Goal: Task Accomplishment & Management: Manage account settings

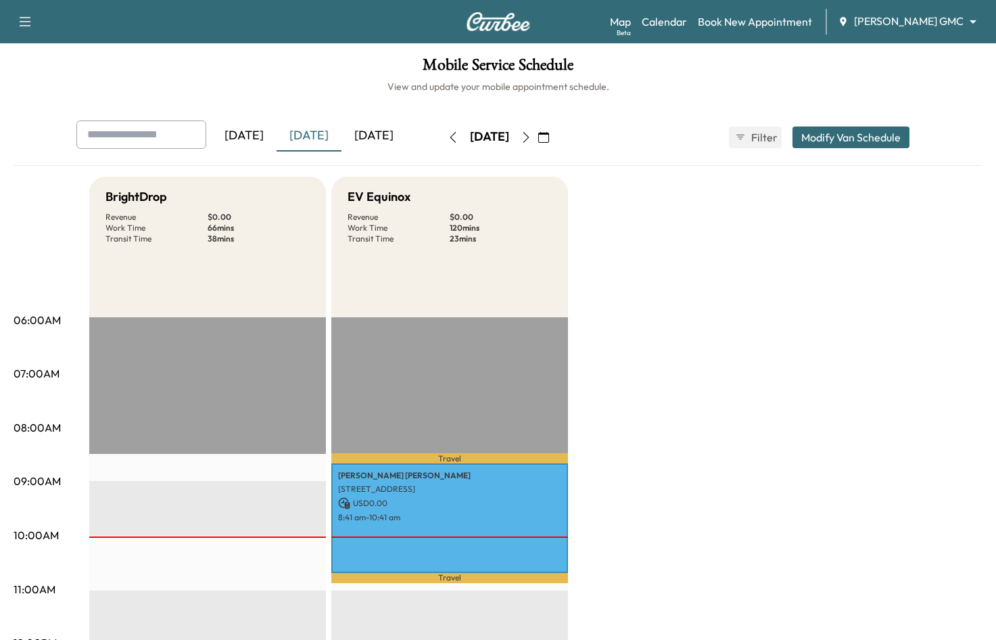
click at [531, 139] on icon "button" at bounding box center [526, 137] width 11 height 11
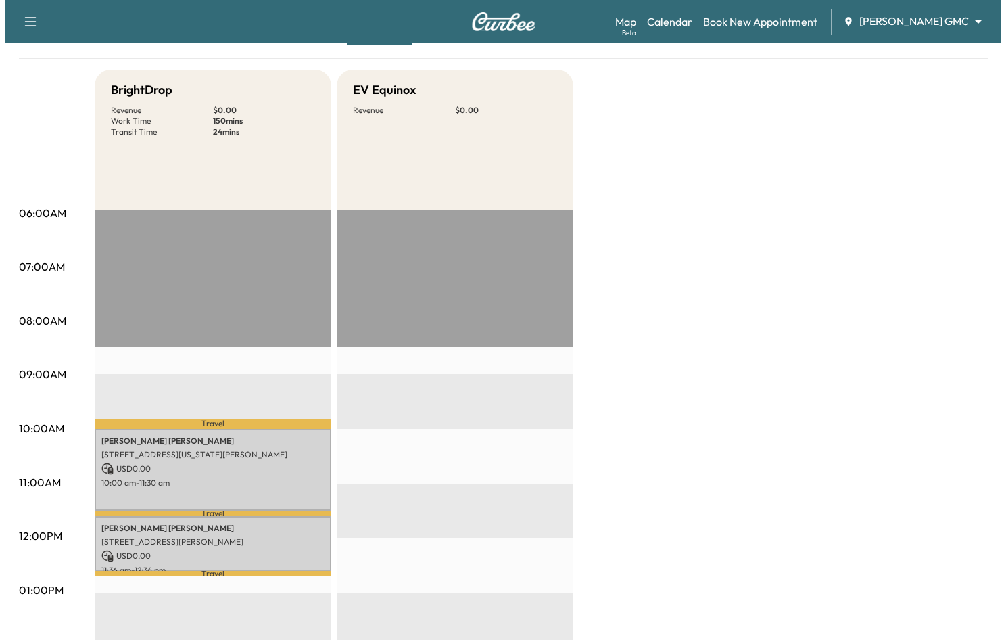
scroll to position [270, 0]
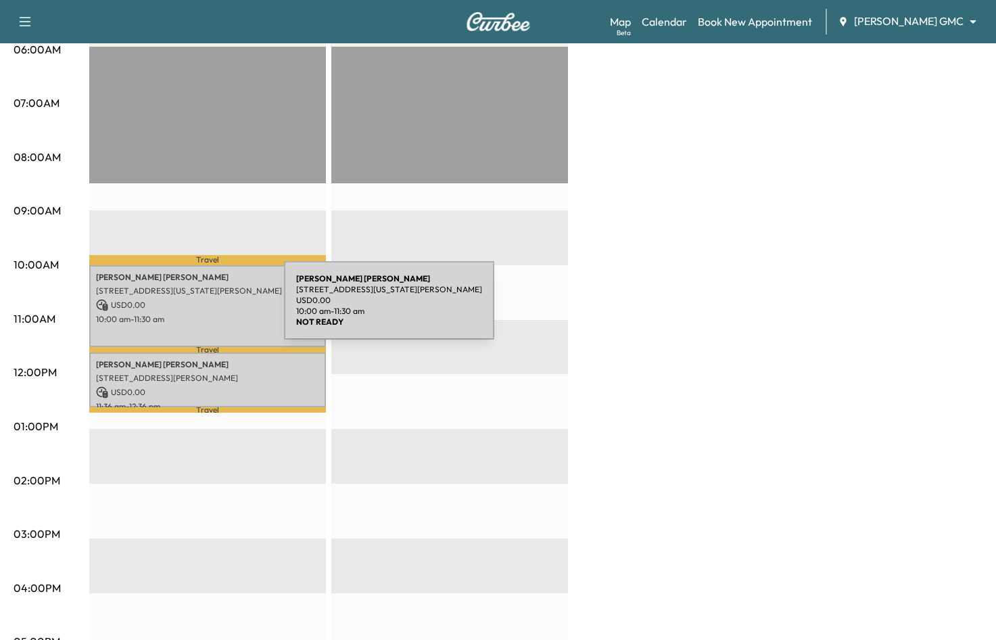
click at [183, 308] on div "[PERSON_NAME] [STREET_ADDRESS][US_STATE][PERSON_NAME] USD 0.00 10:00 am - 11:30…" at bounding box center [207, 306] width 237 height 82
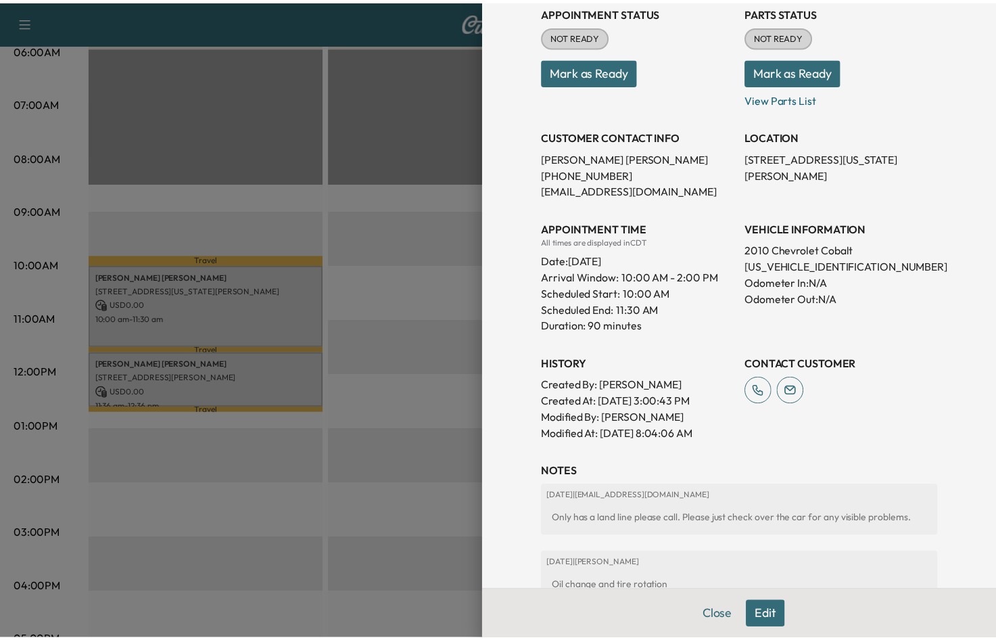
scroll to position [161, 0]
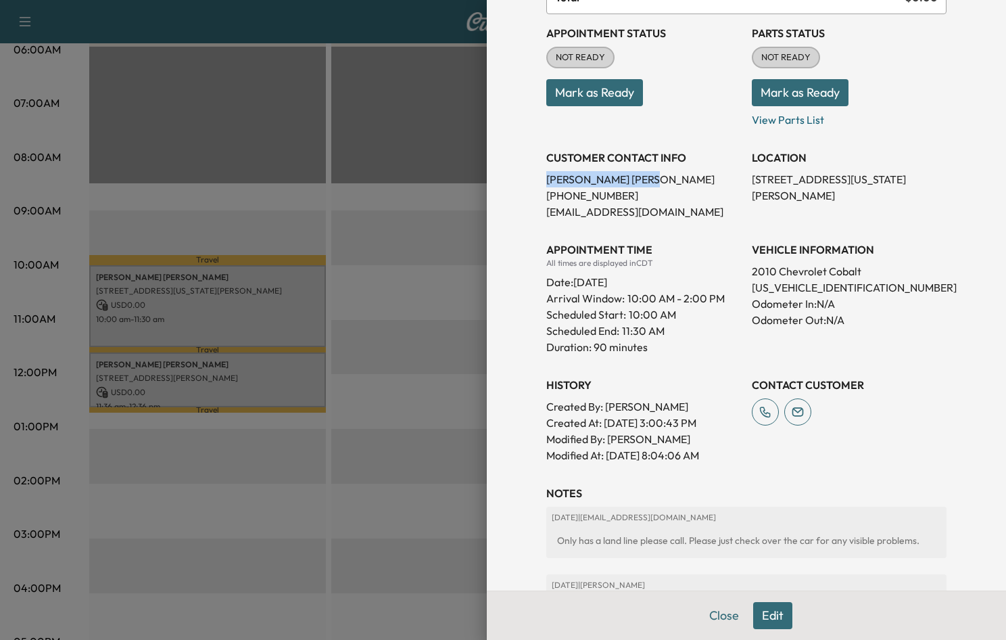
drag, startPoint x: 613, startPoint y: 183, endPoint x: 536, endPoint y: 185, distance: 77.1
click at [546, 185] on p "[PERSON_NAME]" at bounding box center [643, 179] width 195 height 16
drag, startPoint x: 536, startPoint y: 185, endPoint x: 545, endPoint y: 183, distance: 9.0
copy p "[PERSON_NAME]"
click at [426, 180] on div at bounding box center [503, 320] width 1006 height 640
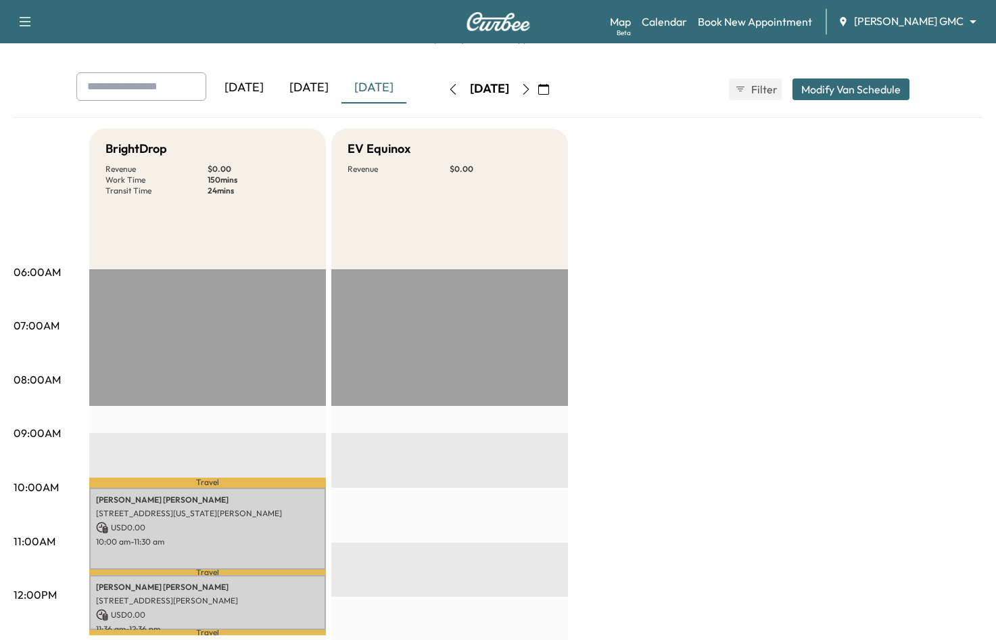
scroll to position [0, 0]
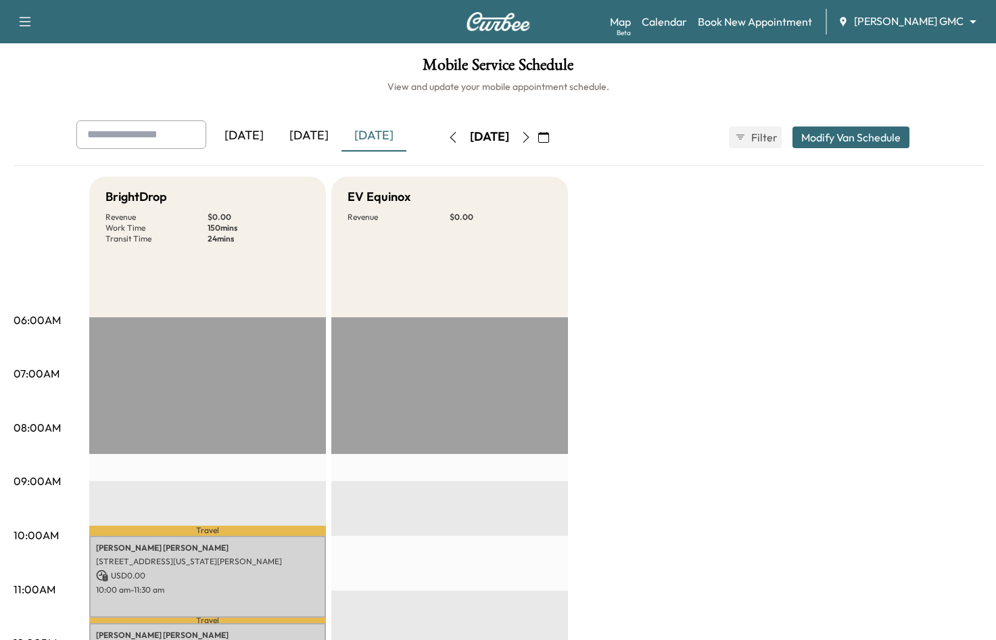
click at [549, 139] on icon "button" at bounding box center [543, 137] width 11 height 11
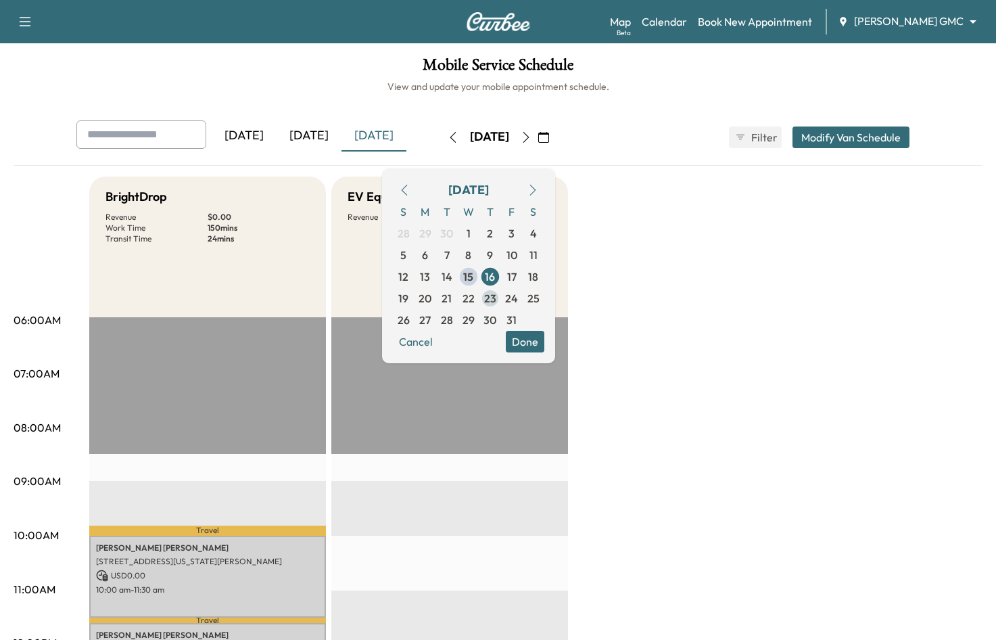
click at [496, 301] on span "23" at bounding box center [490, 298] width 12 height 16
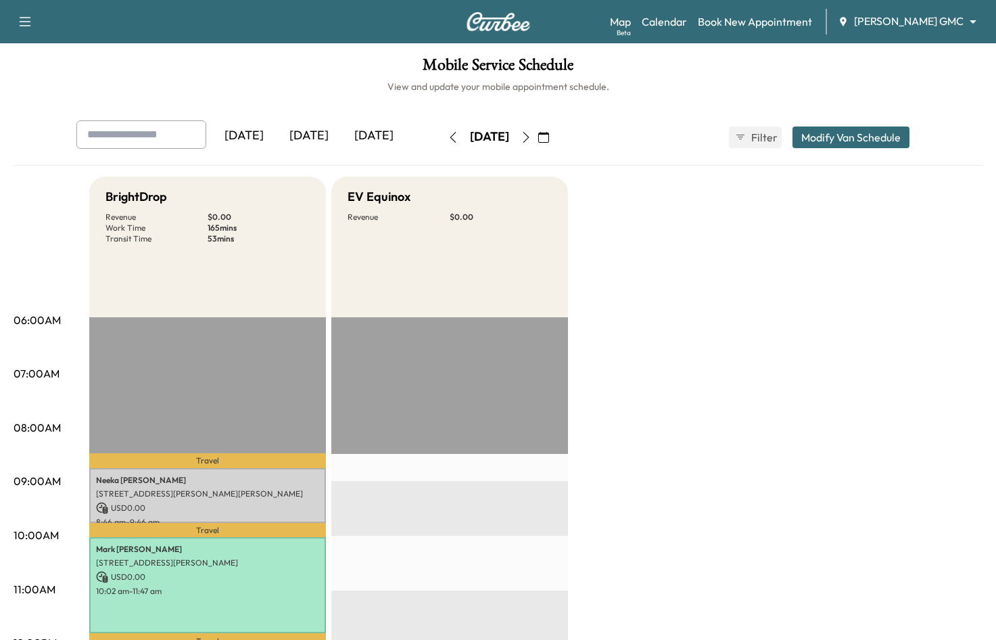
click at [727, 67] on h1 "Mobile Service Schedule" at bounding box center [498, 68] width 969 height 23
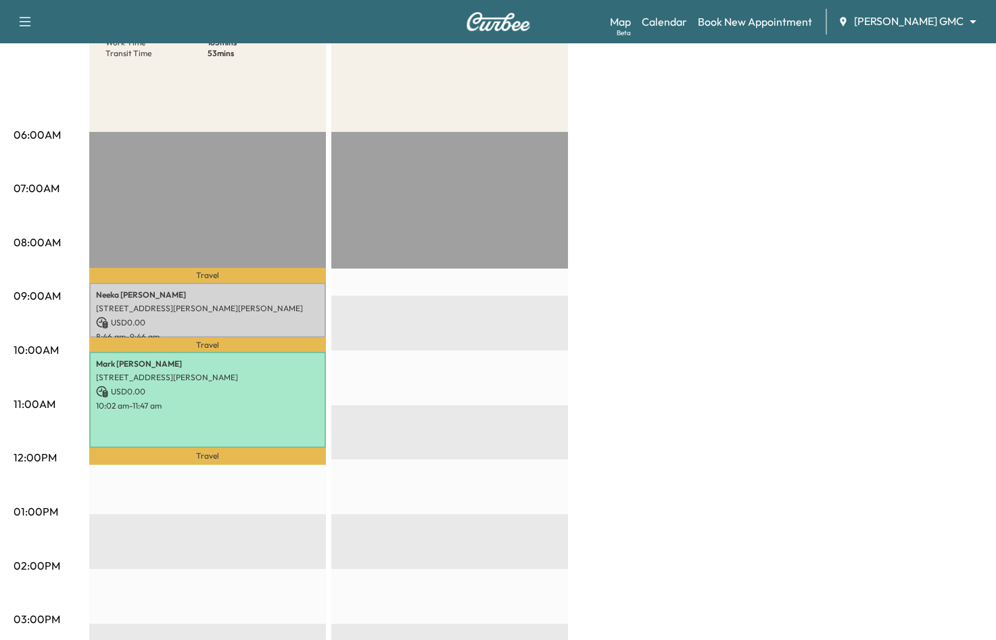
scroll to position [68, 0]
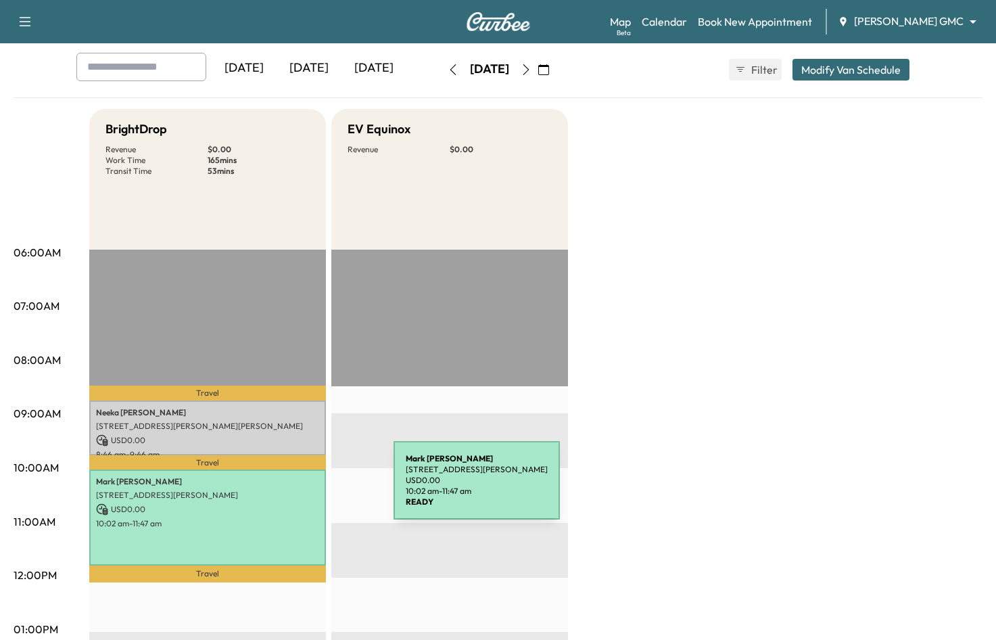
click at [292, 489] on p "[STREET_ADDRESS][PERSON_NAME]" at bounding box center [207, 494] width 223 height 11
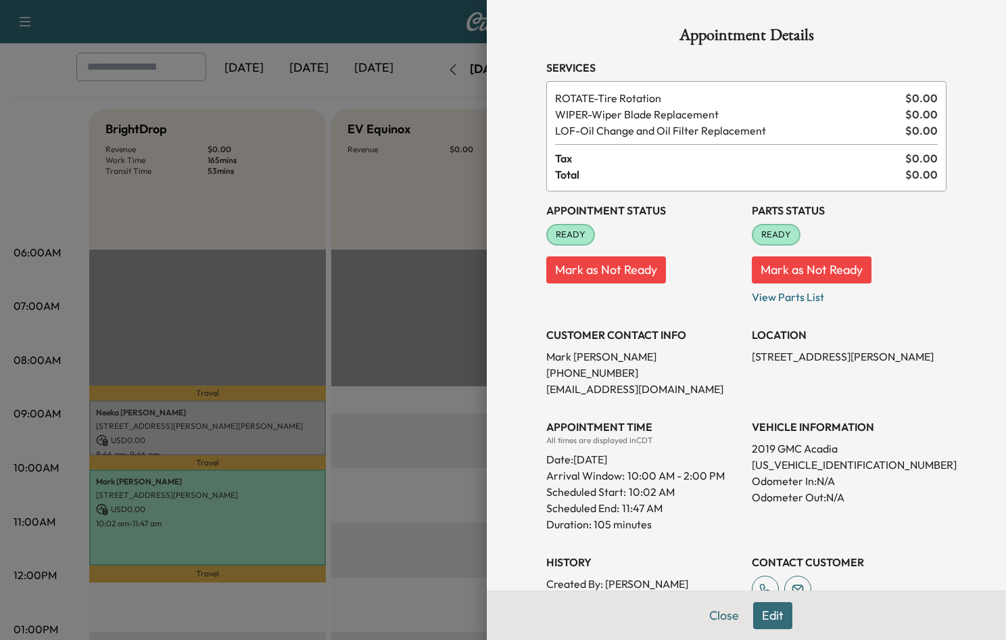
click at [283, 507] on div at bounding box center [503, 320] width 1006 height 640
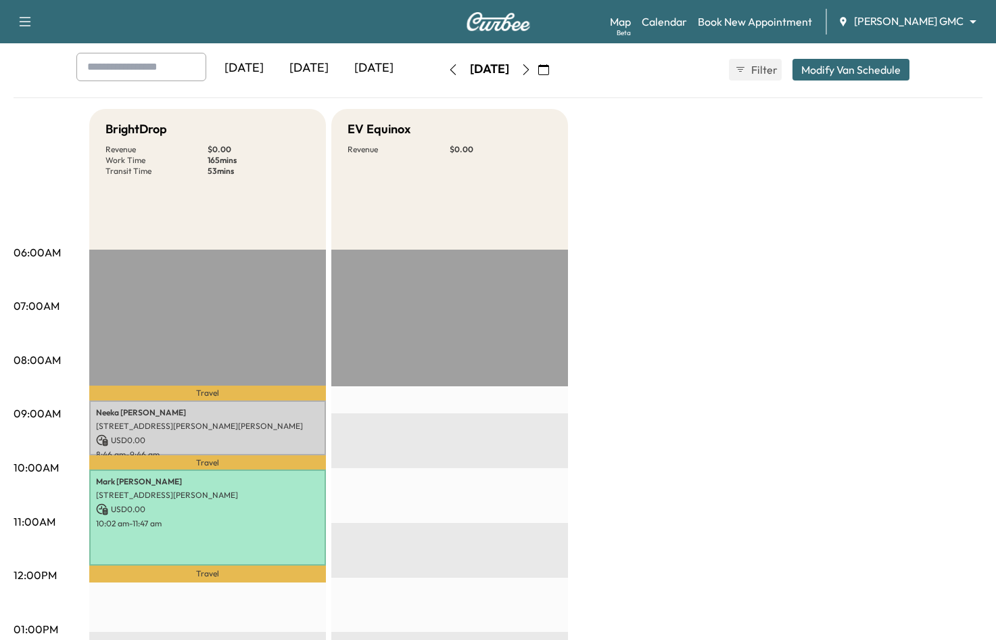
click at [549, 70] on icon "button" at bounding box center [543, 69] width 11 height 11
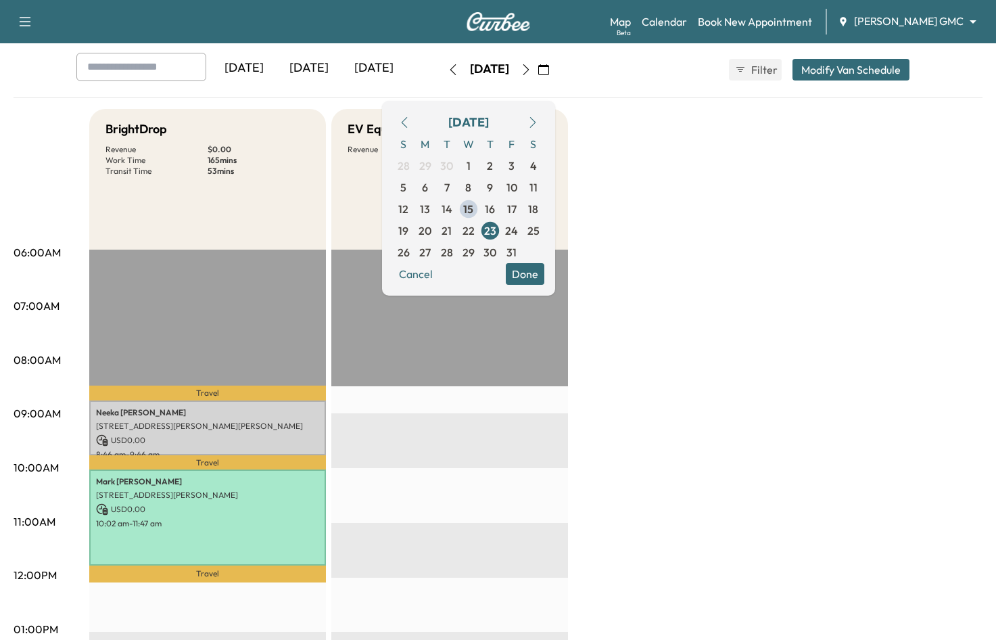
click at [495, 209] on span "16" at bounding box center [490, 209] width 10 height 16
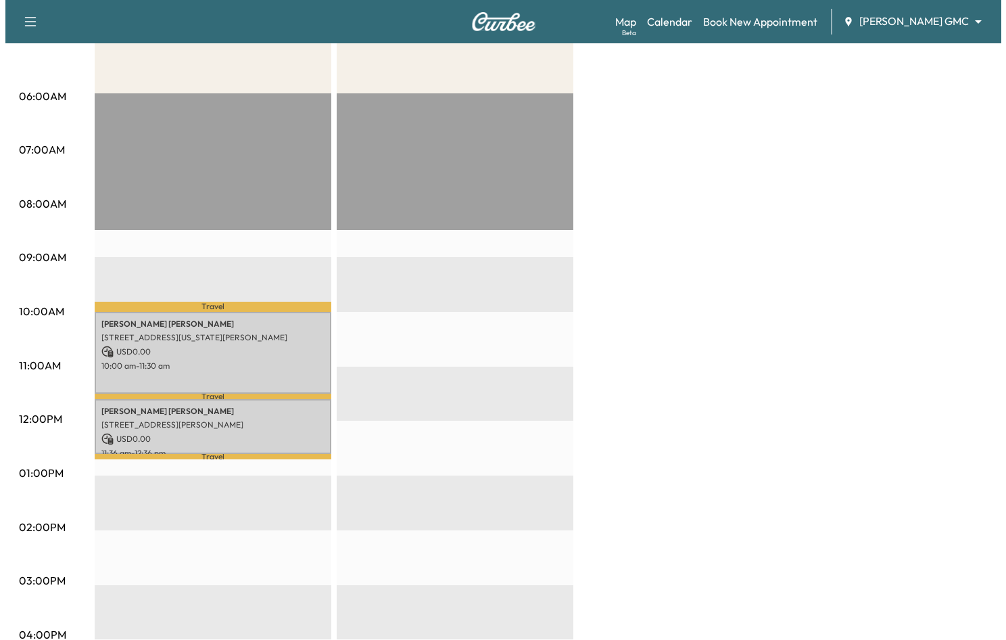
scroll to position [270, 0]
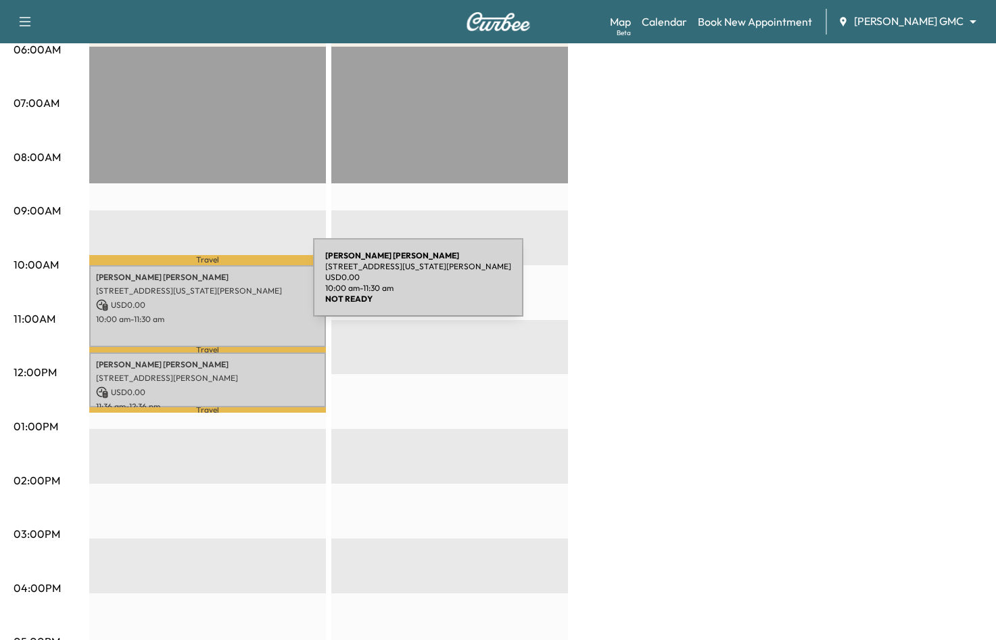
click at [216, 289] on p "[STREET_ADDRESS][US_STATE][PERSON_NAME]" at bounding box center [207, 290] width 223 height 11
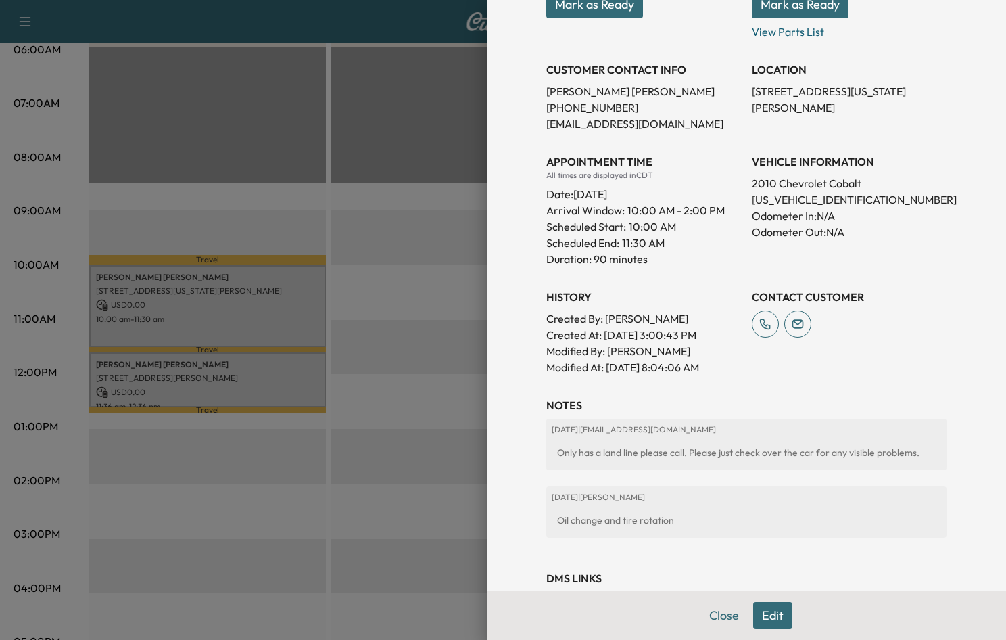
scroll to position [296, 0]
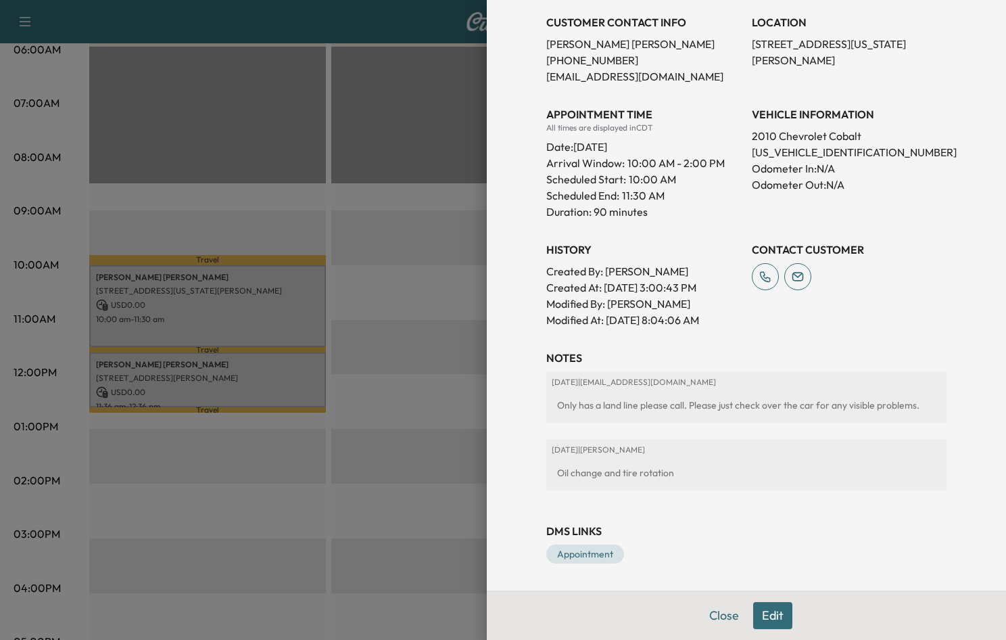
click at [763, 615] on button "Edit" at bounding box center [772, 615] width 39 height 27
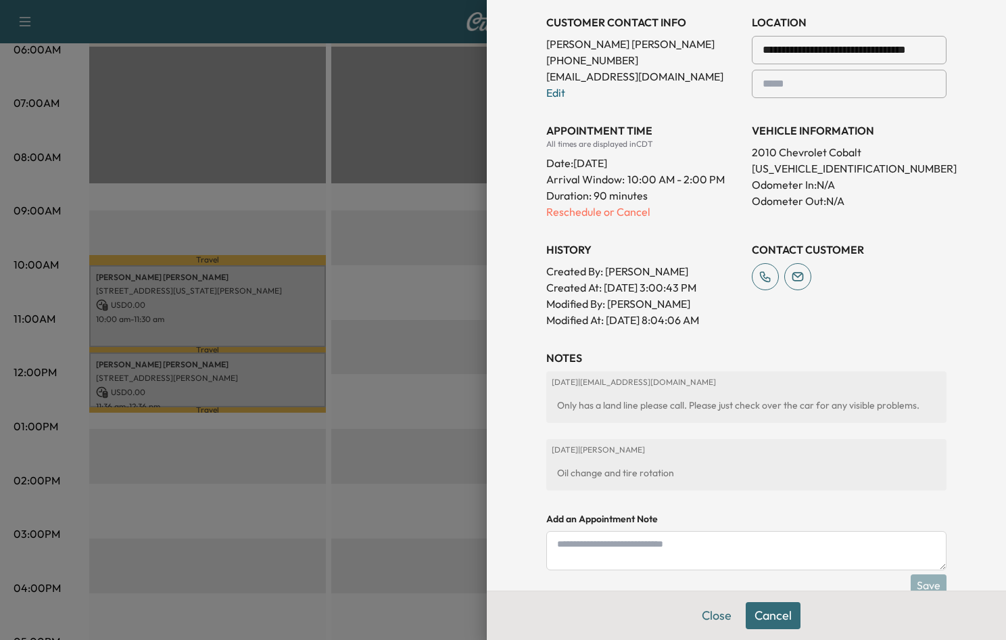
click at [682, 554] on textarea at bounding box center [746, 550] width 400 height 39
click at [569, 547] on textarea "**********" at bounding box center [746, 550] width 400 height 39
click at [587, 541] on textarea "**********" at bounding box center [746, 550] width 400 height 39
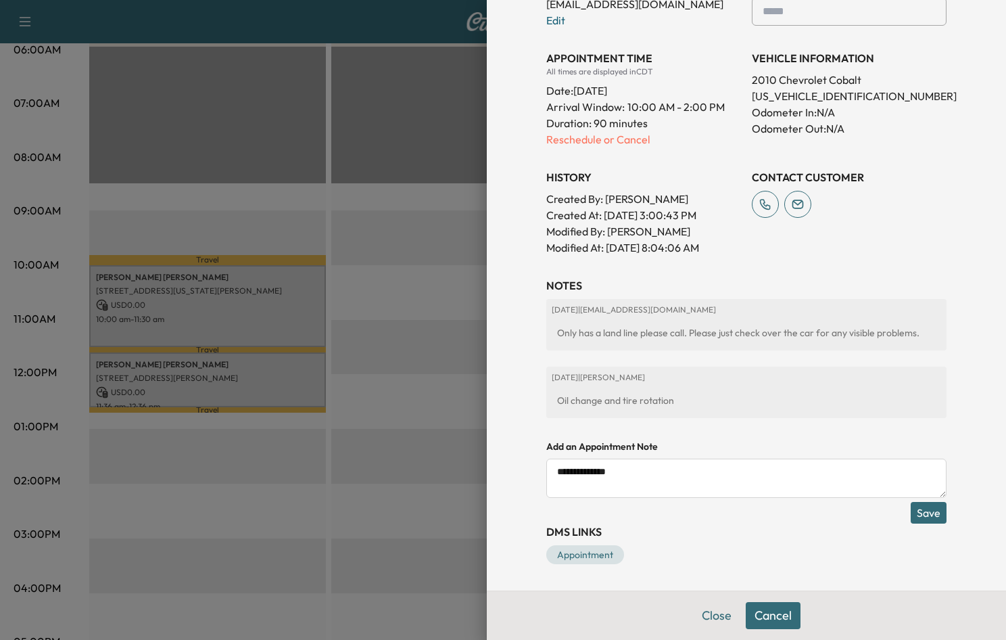
scroll to position [398, 0]
click at [682, 472] on textarea "**********" at bounding box center [746, 477] width 400 height 39
click at [547, 469] on textarea "**********" at bounding box center [746, 477] width 400 height 39
click at [639, 466] on textarea "**********" at bounding box center [746, 477] width 400 height 39
type textarea "**********"
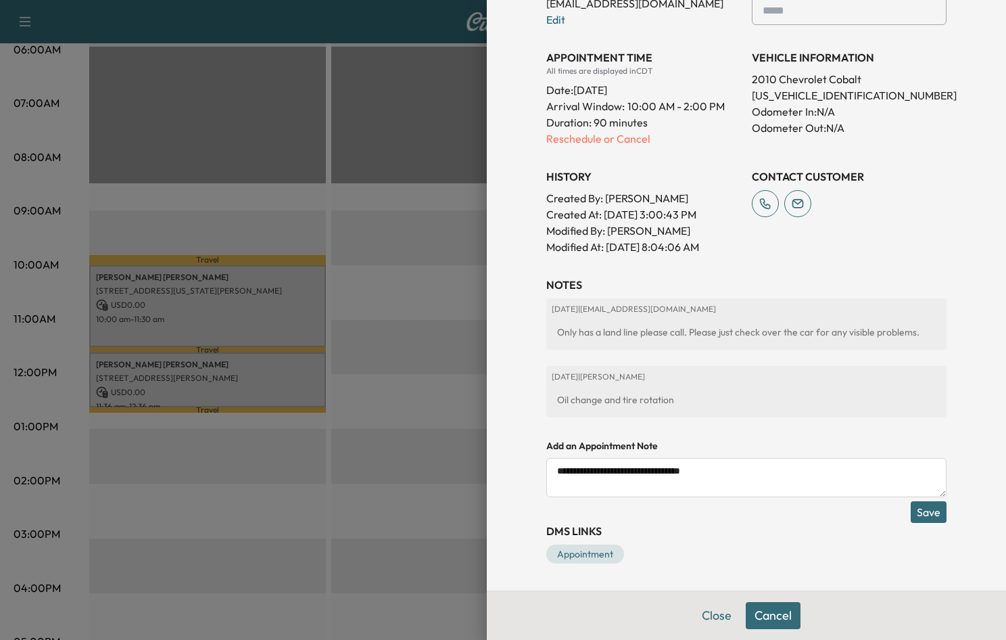
click at [923, 514] on button "Save" at bounding box center [929, 512] width 36 height 22
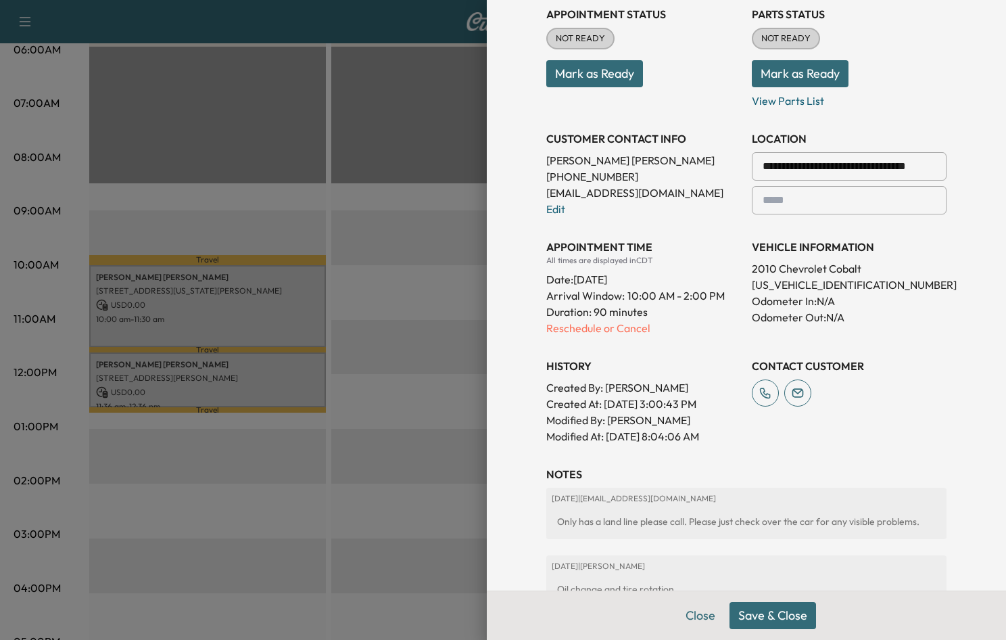
scroll to position [195, 0]
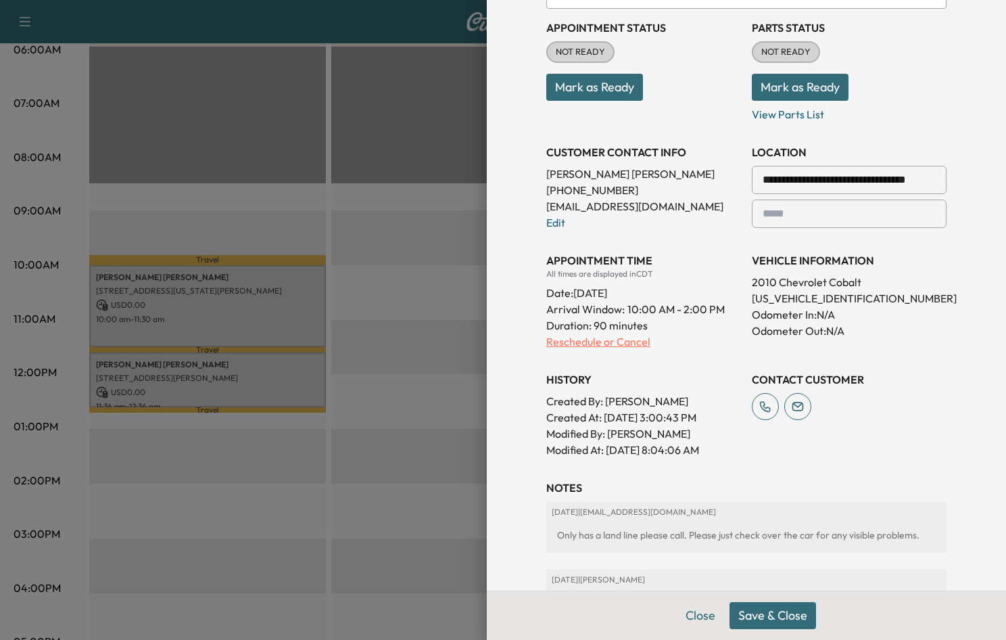
click at [621, 345] on p "Reschedule or Cancel" at bounding box center [643, 341] width 195 height 16
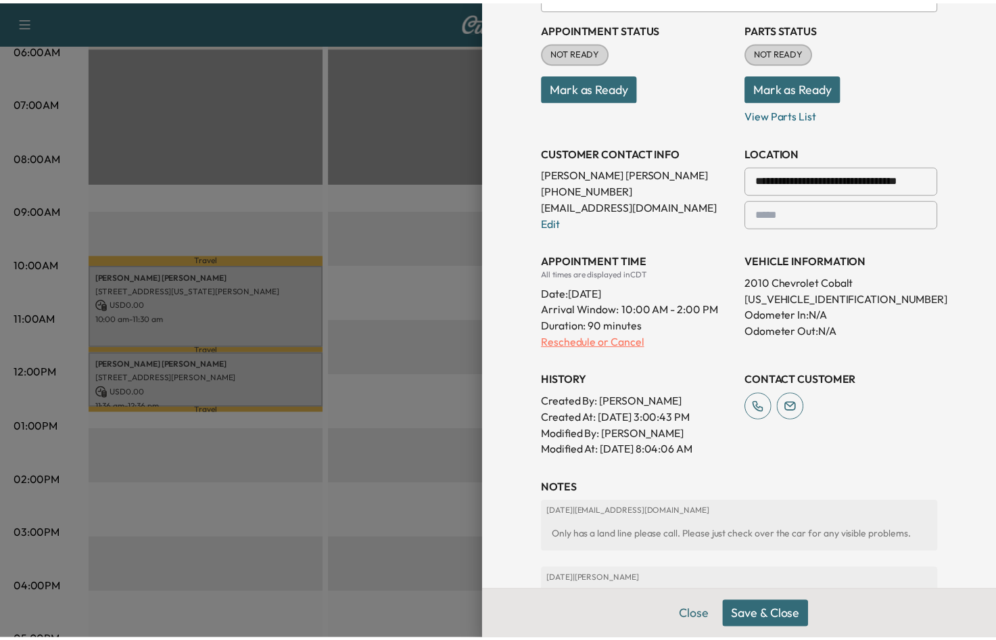
scroll to position [0, 0]
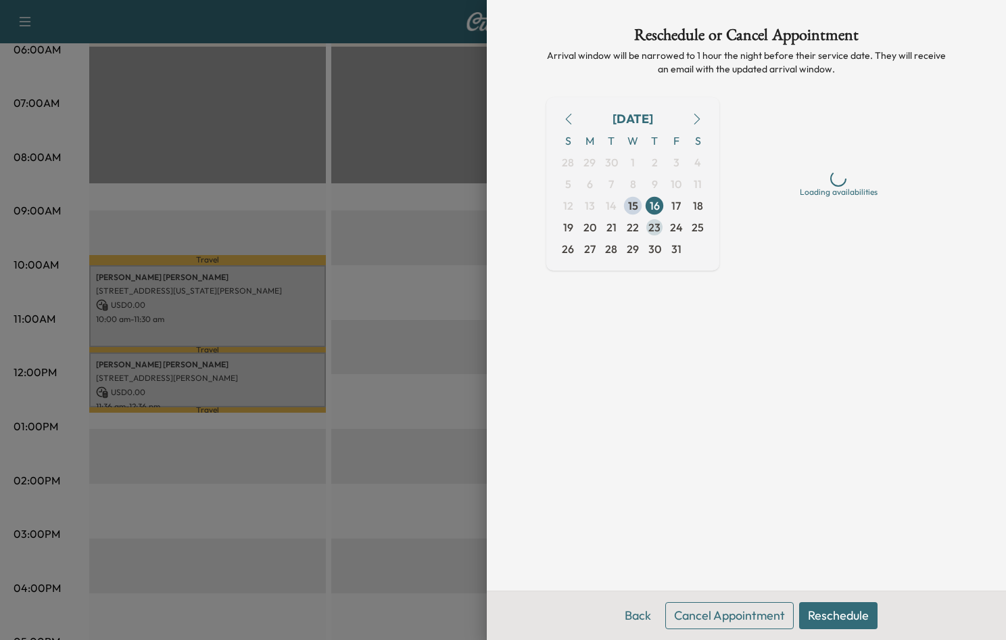
click at [654, 224] on span "23" at bounding box center [654, 227] width 12 height 16
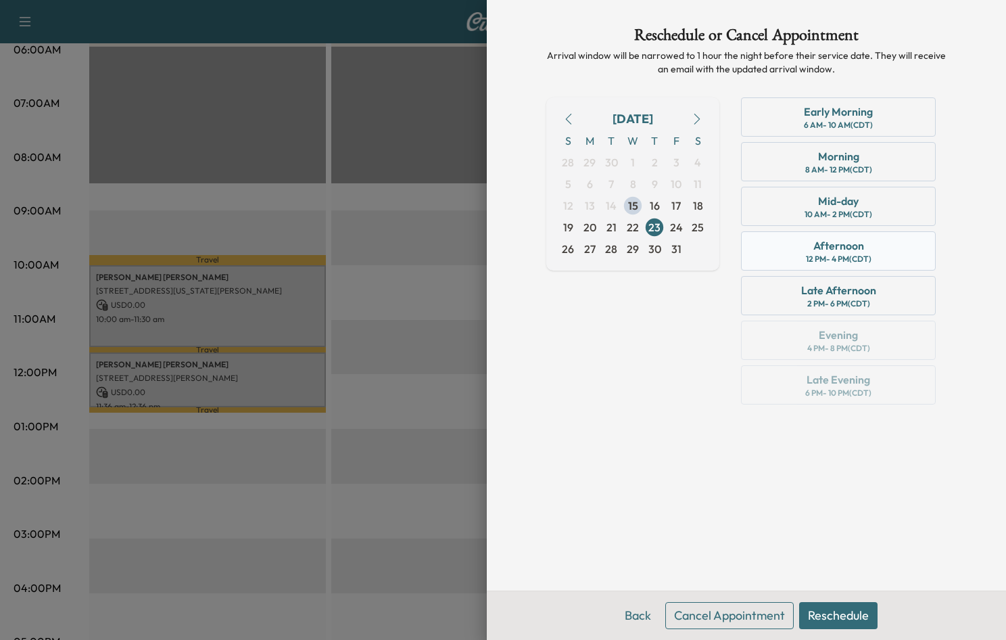
click at [852, 251] on div "Afternoon" at bounding box center [838, 245] width 51 height 16
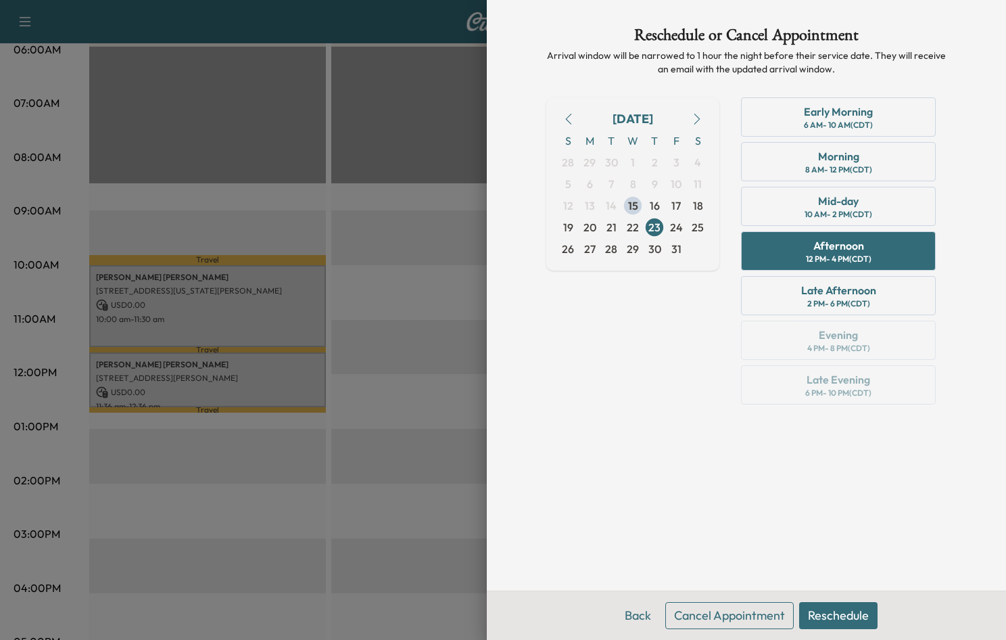
click at [857, 613] on button "Reschedule" at bounding box center [838, 615] width 78 height 27
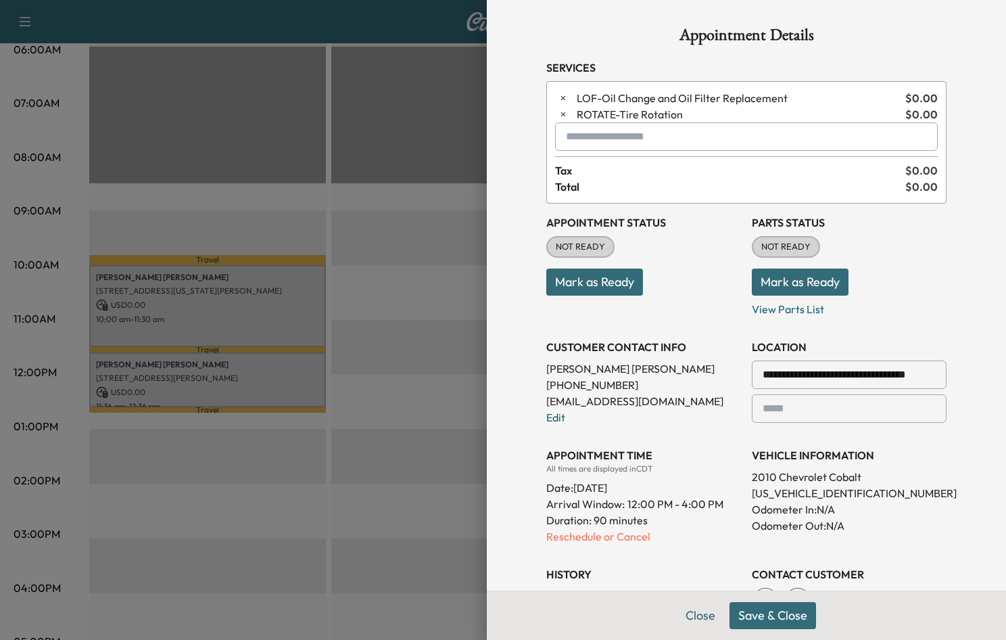
click at [786, 617] on button "Save & Close" at bounding box center [772, 615] width 87 height 27
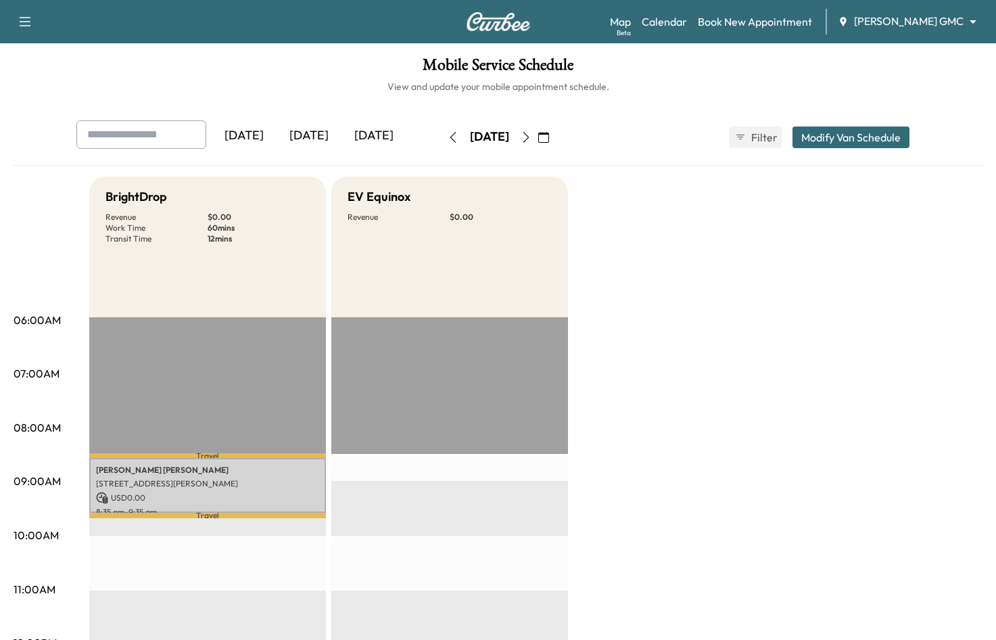
click at [549, 135] on icon "button" at bounding box center [543, 137] width 11 height 11
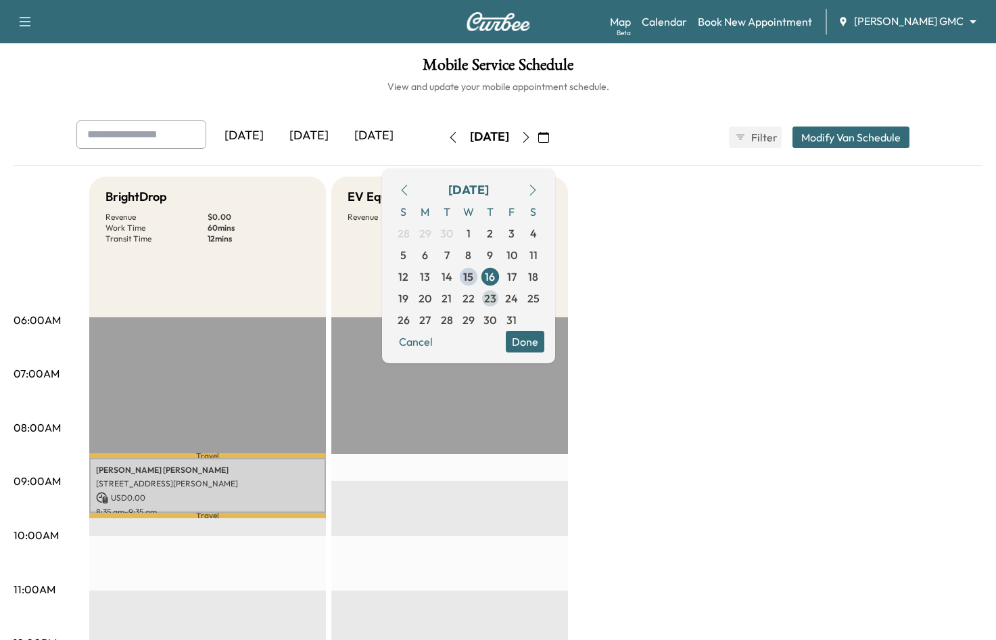
click at [496, 297] on span "23" at bounding box center [490, 298] width 12 height 16
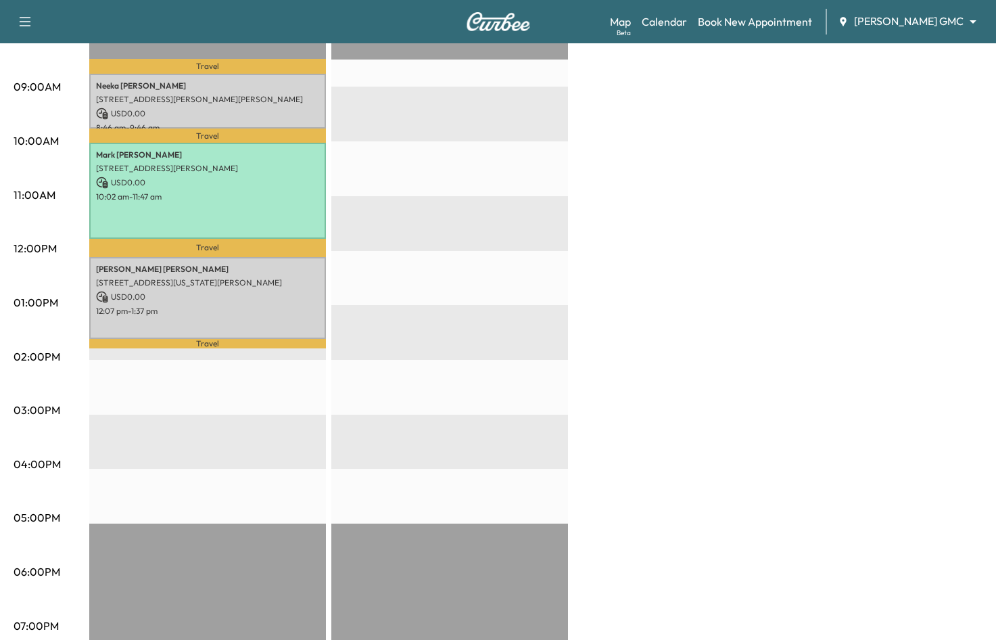
scroll to position [406, 0]
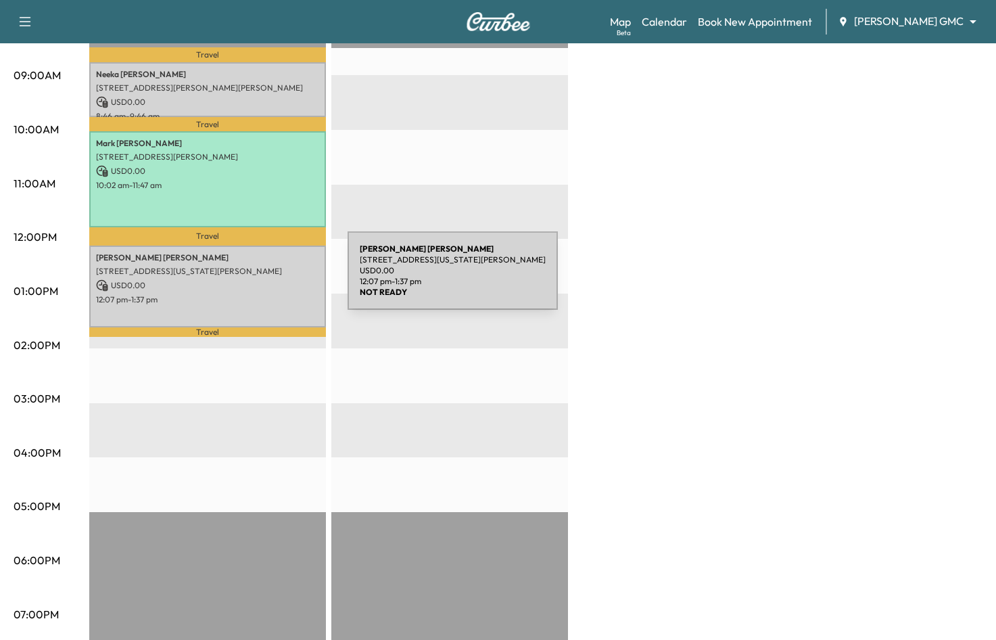
click at [246, 280] on p "USD 0.00" at bounding box center [207, 285] width 223 height 12
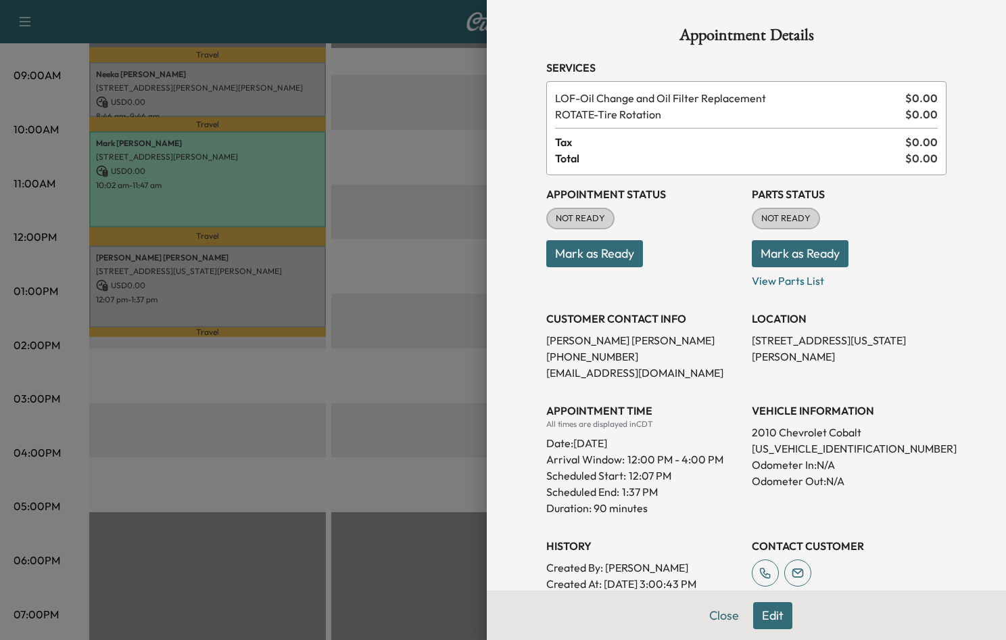
click at [373, 402] on div at bounding box center [503, 320] width 1006 height 640
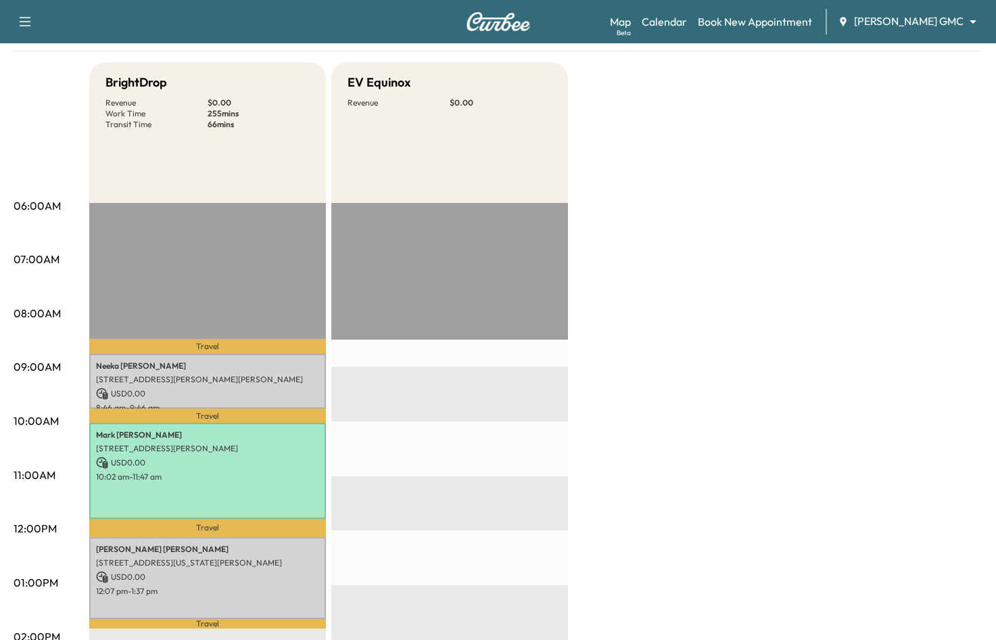
scroll to position [68, 0]
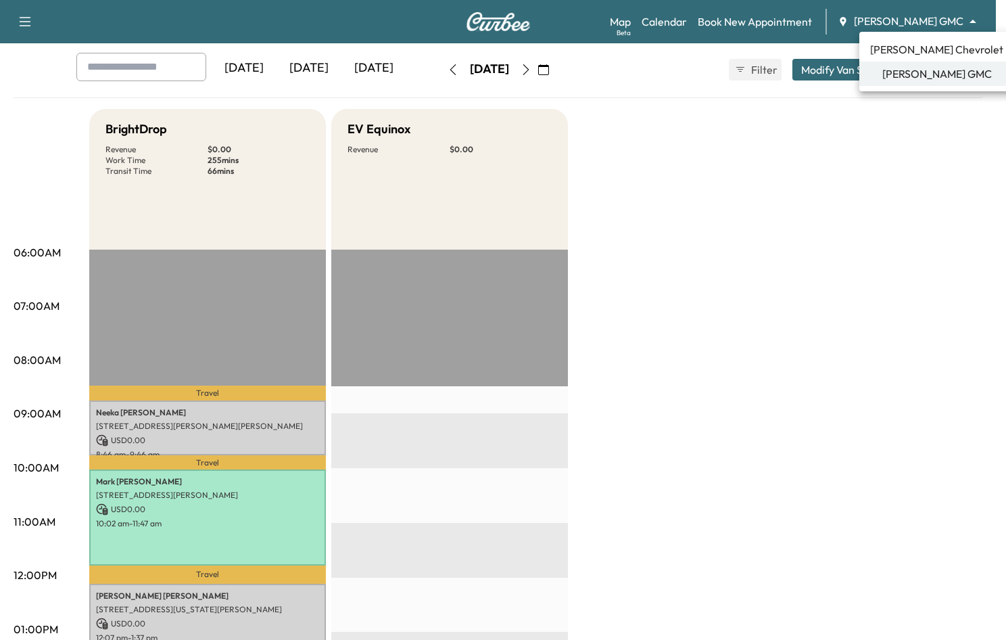
click at [902, 20] on body "Support Log Out Map Beta Calendar Book New Appointment [PERSON_NAME] GMC ******…" at bounding box center [503, 252] width 1006 height 640
click at [915, 53] on span "[PERSON_NAME] Chevrolet" at bounding box center [936, 49] width 133 height 16
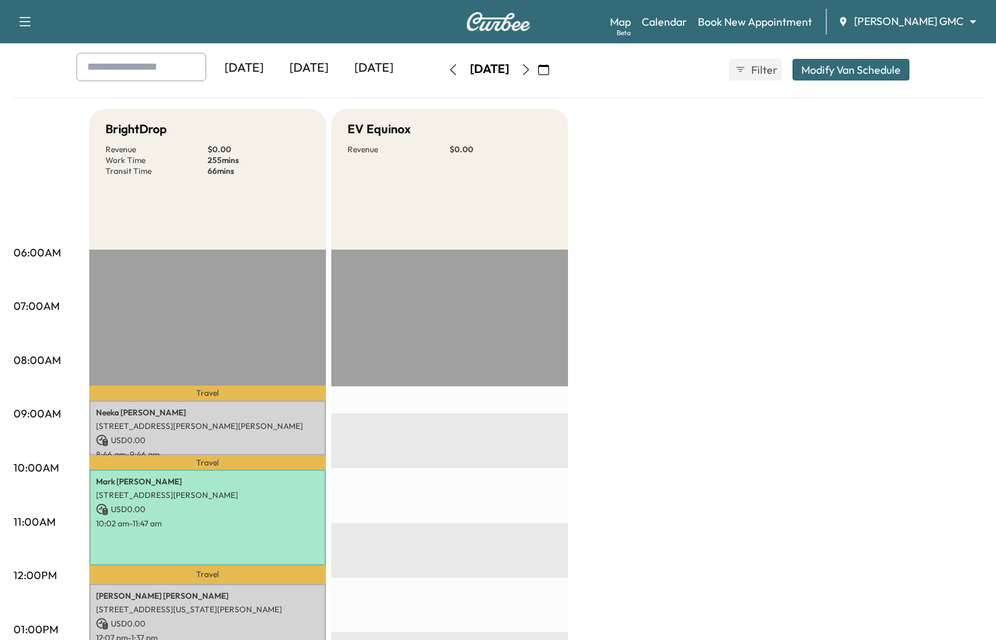
scroll to position [0, 0]
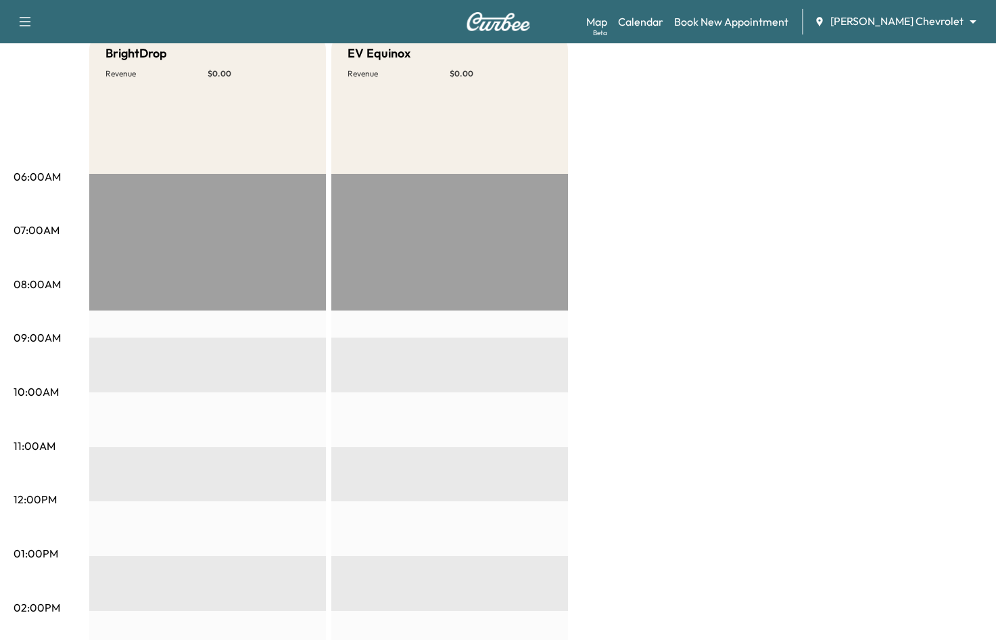
scroll to position [68, 0]
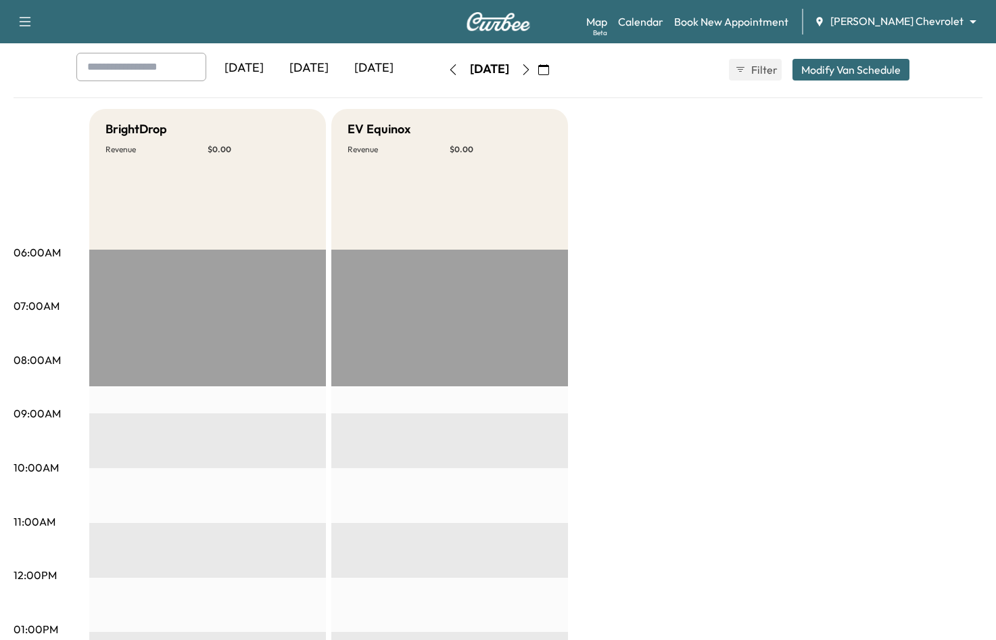
click at [902, 23] on body "Support Log Out Map Beta Calendar Book New Appointment [PERSON_NAME] Chevrolet …" at bounding box center [498, 252] width 996 height 640
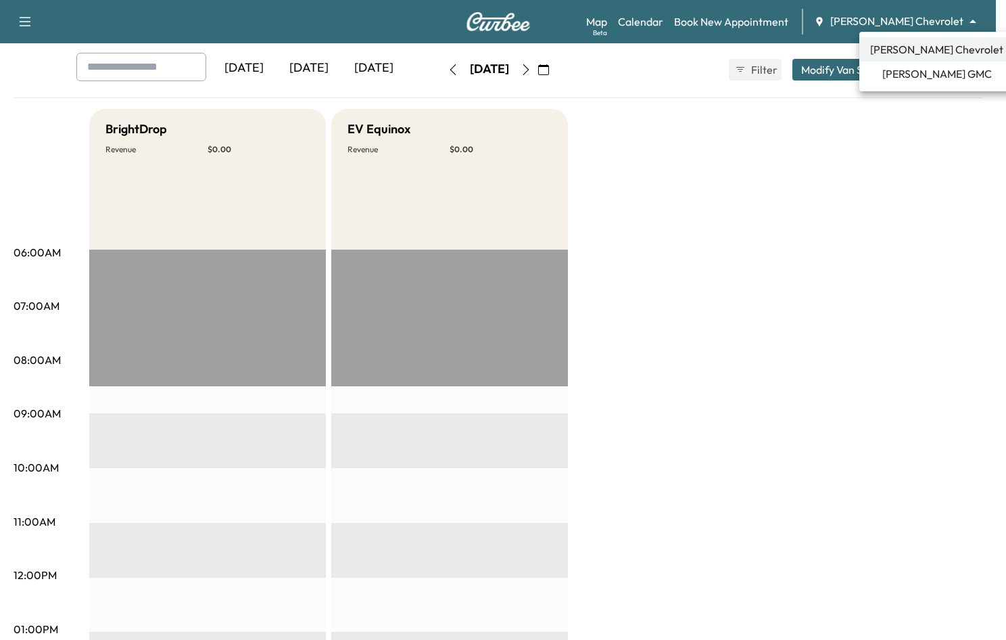
click at [919, 76] on span "[PERSON_NAME] GMC" at bounding box center [937, 74] width 110 height 16
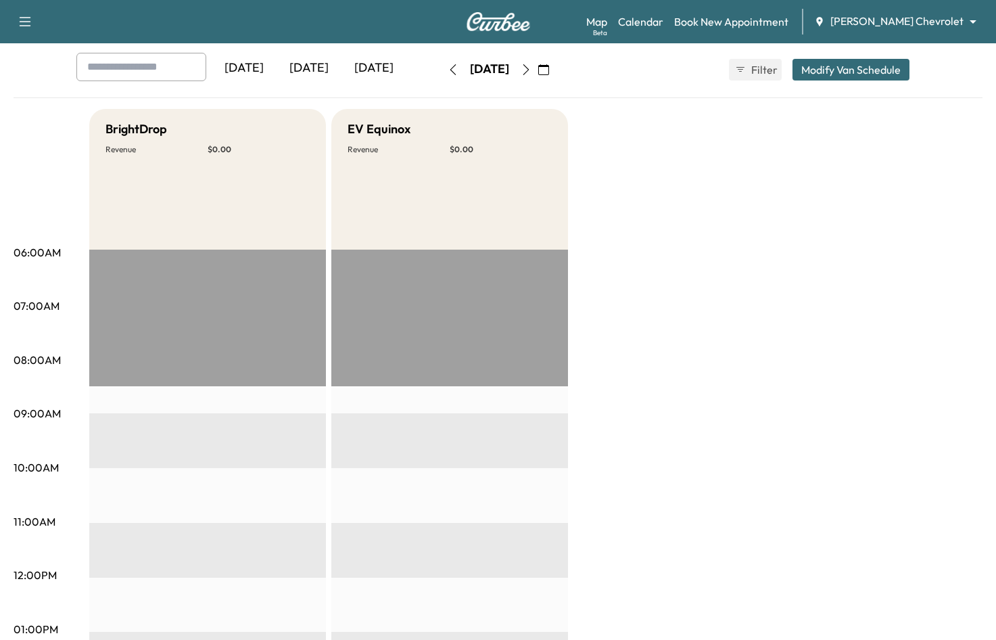
scroll to position [0, 0]
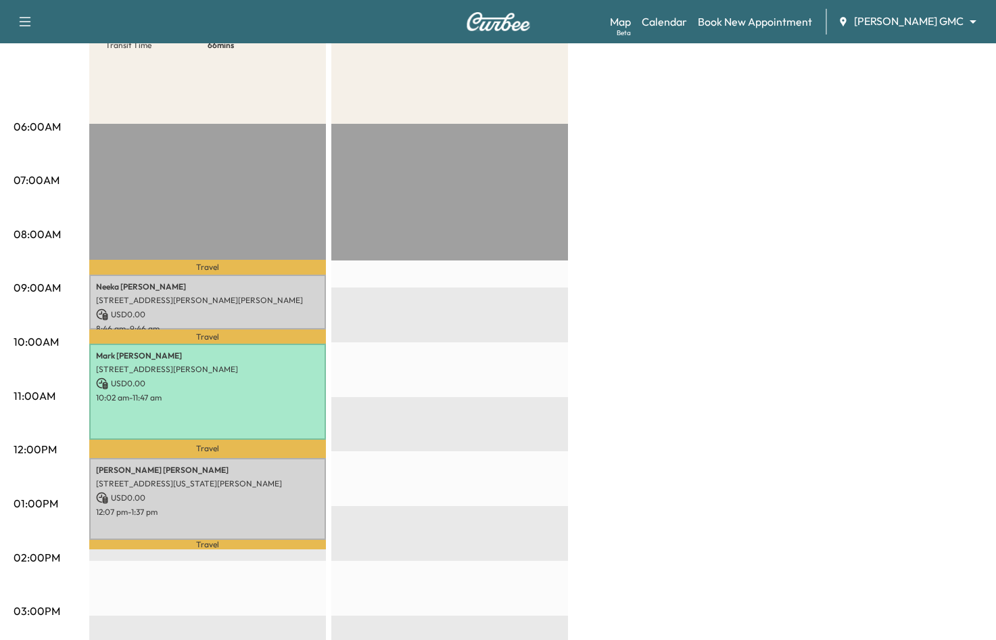
scroll to position [135, 0]
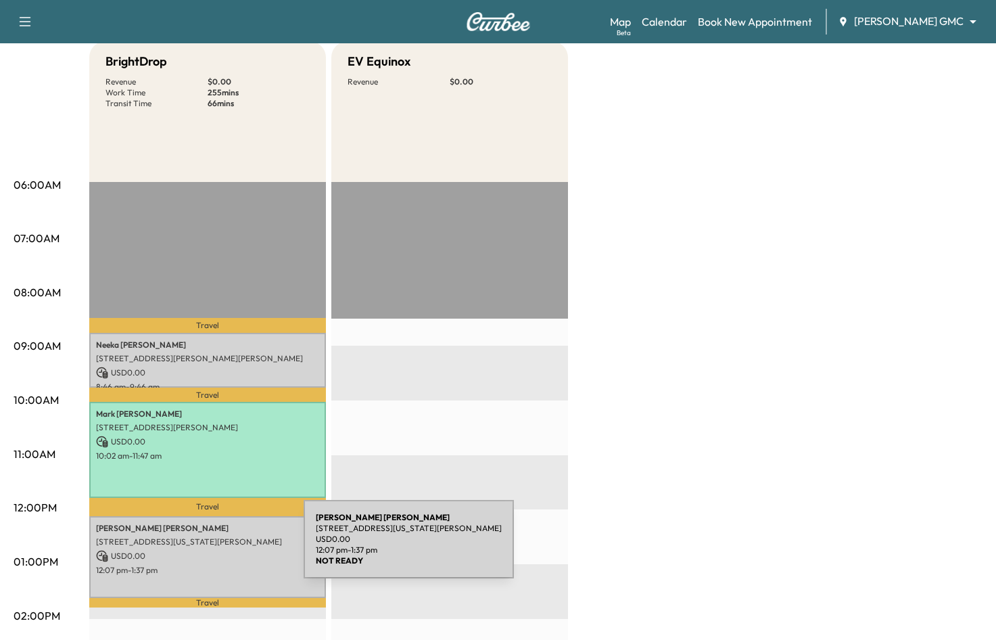
click at [202, 550] on p "USD 0.00" at bounding box center [207, 556] width 223 height 12
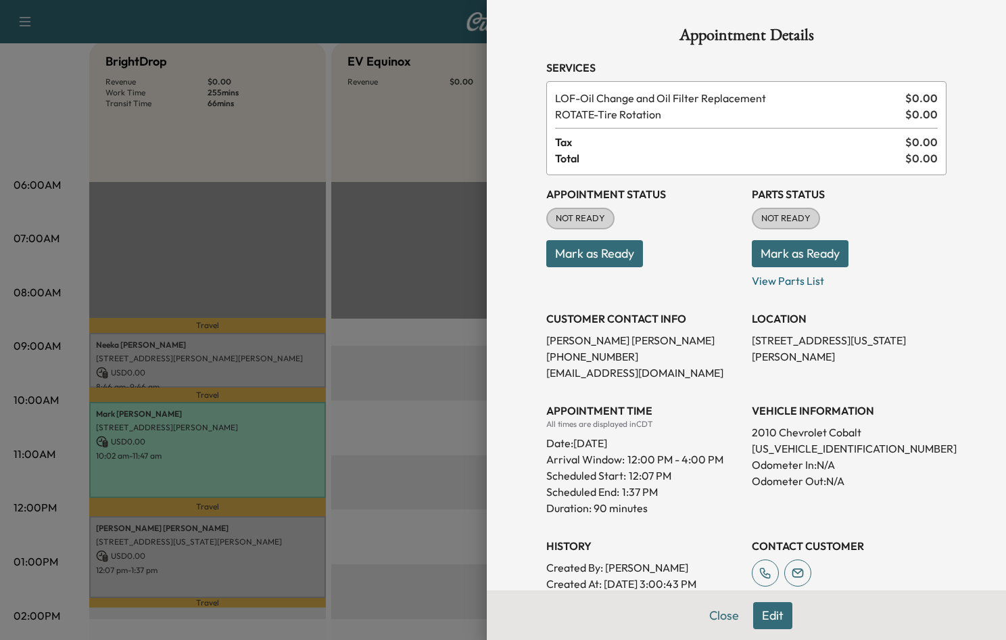
click at [456, 472] on div at bounding box center [503, 320] width 1006 height 640
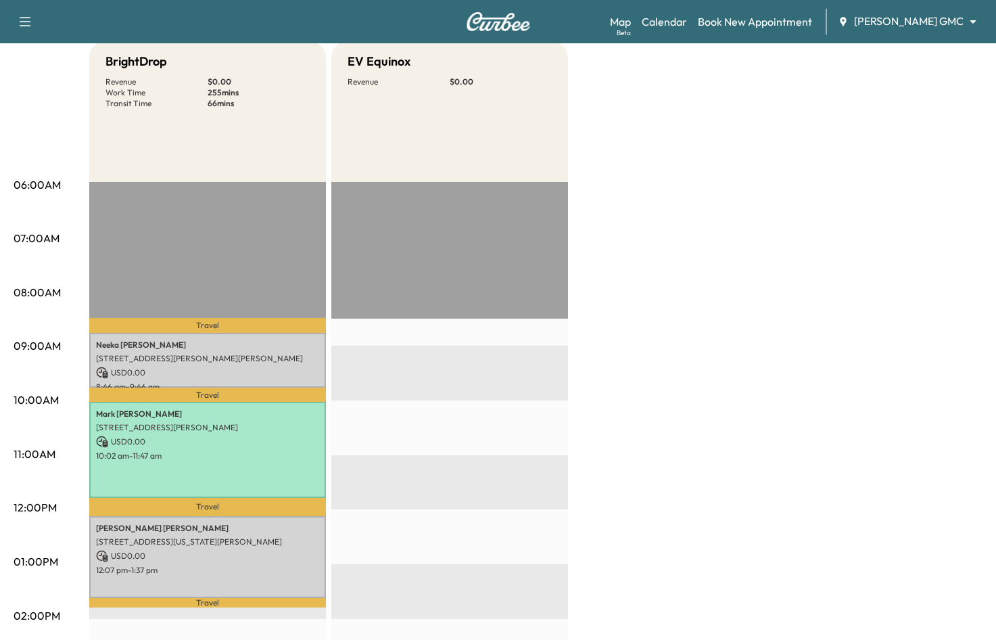
click at [870, 340] on div "BrightDrop Revenue $ 0.00 Work Time 255 mins Transit Time 66 mins Travel [PERSO…" at bounding box center [535, 548] width 893 height 1014
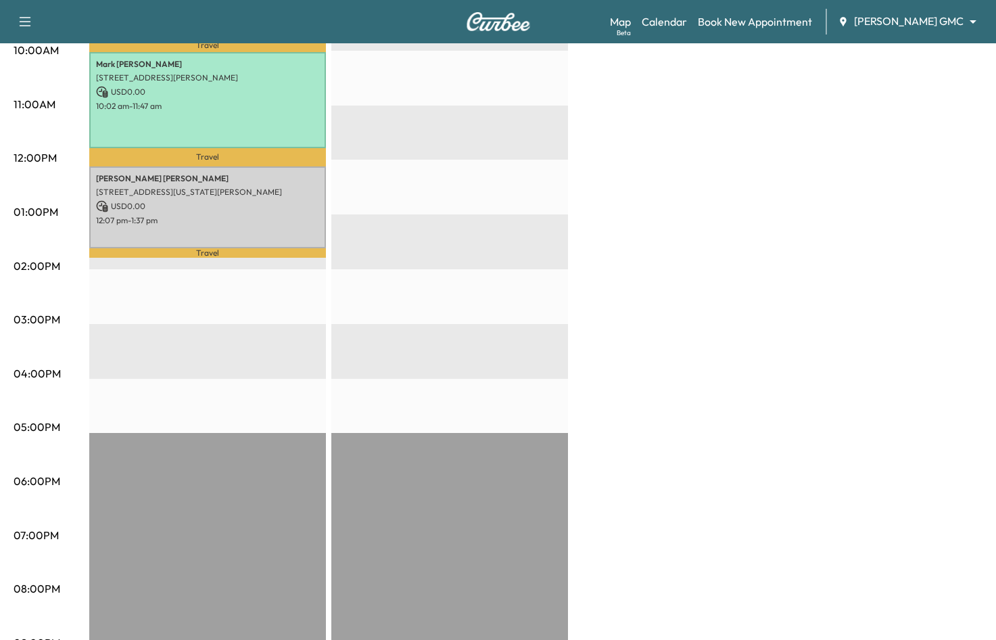
scroll to position [362, 0]
